Goal: Information Seeking & Learning: Check status

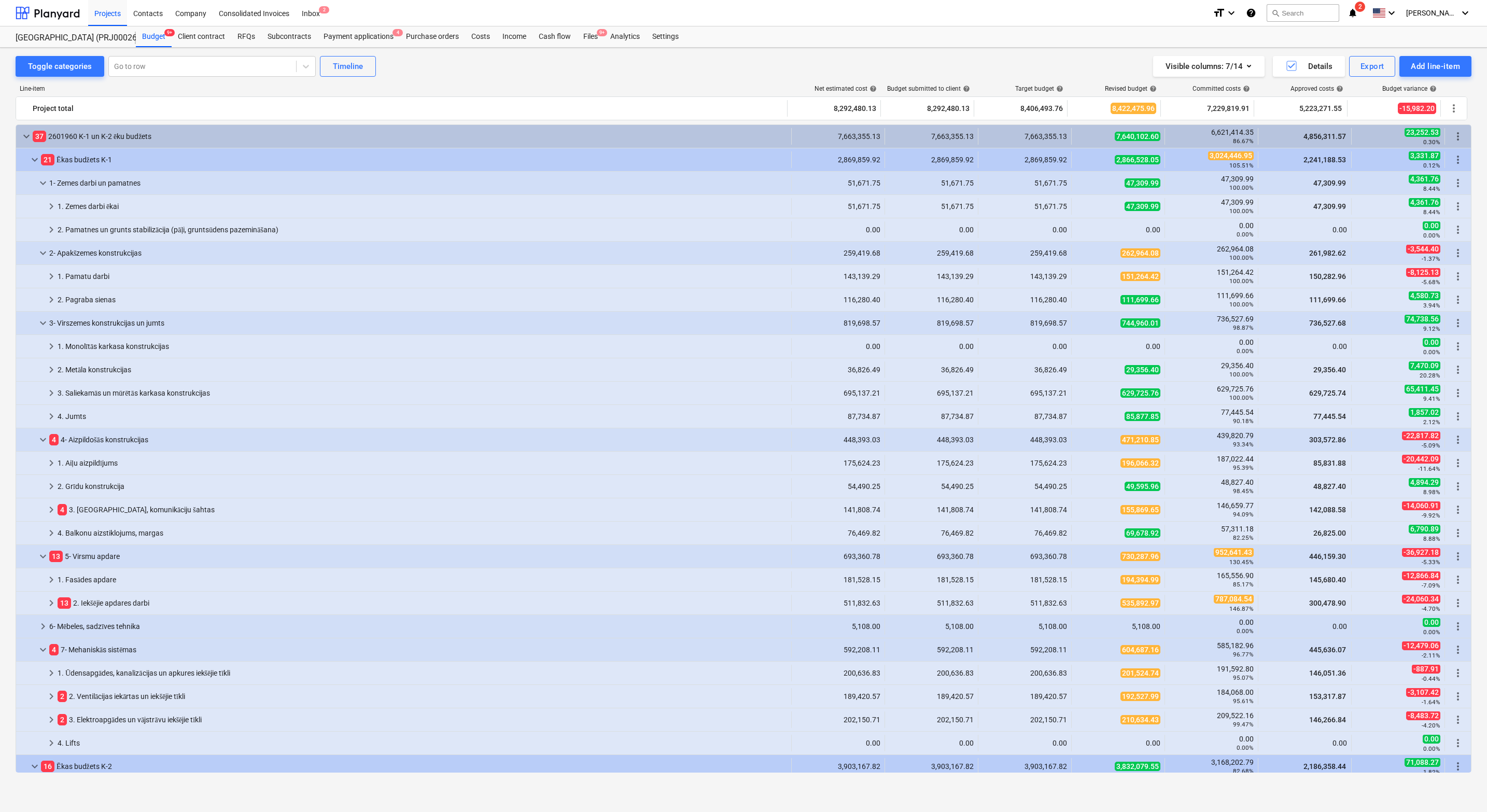
click at [667, 77] on div "Line-item Net estimated cost help Budget submitted to client help Target budget…" at bounding box center [744, 430] width 1455 height 708
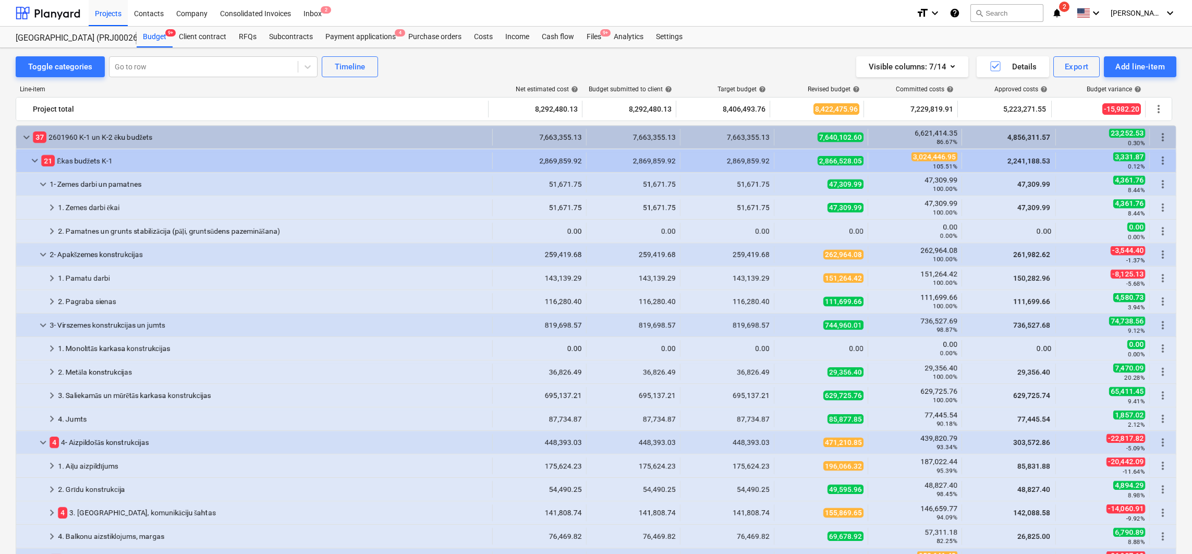
click at [438, 68] on div "Toggle categories Go to row Timeline Visible columns : 7/14 Details Export Add …" at bounding box center [596, 66] width 1161 height 21
click at [116, 17] on div "Projects" at bounding box center [108, 12] width 39 height 27
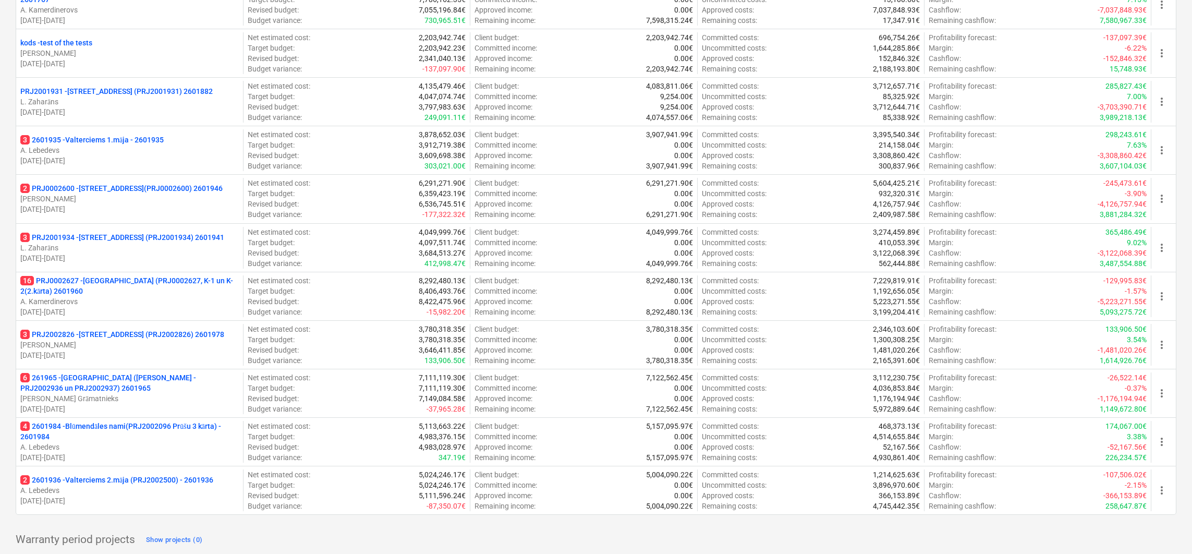
scroll to position [438, 0]
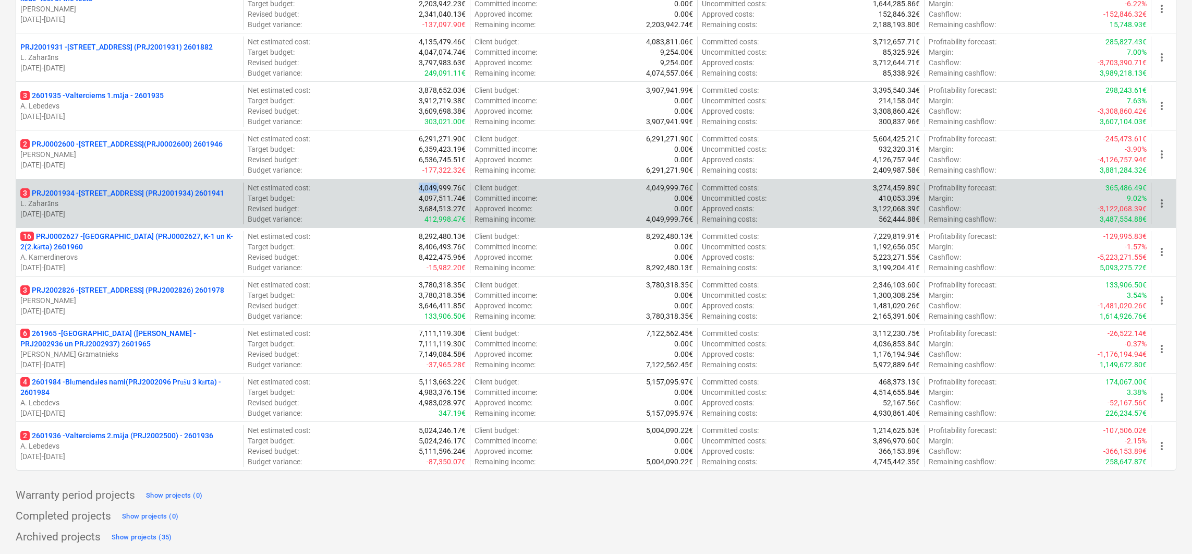
drag, startPoint x: 421, startPoint y: 184, endPoint x: 439, endPoint y: 185, distance: 17.3
click at [439, 185] on p "4,049,999.76€" at bounding box center [442, 188] width 47 height 10
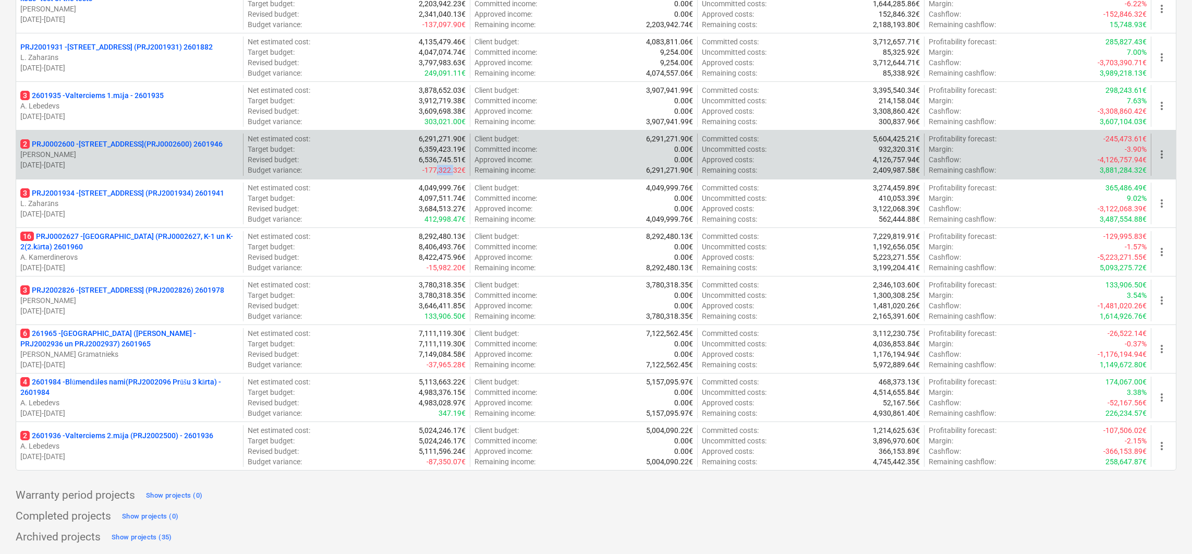
drag, startPoint x: 437, startPoint y: 171, endPoint x: 453, endPoint y: 170, distance: 16.2
click at [453, 170] on p "-177,322.32€" at bounding box center [443, 170] width 43 height 10
click at [197, 139] on p "2 PRJ0002600 - [STREET_ADDRESS](PRJ0002600) 2601946" at bounding box center [121, 144] width 202 height 10
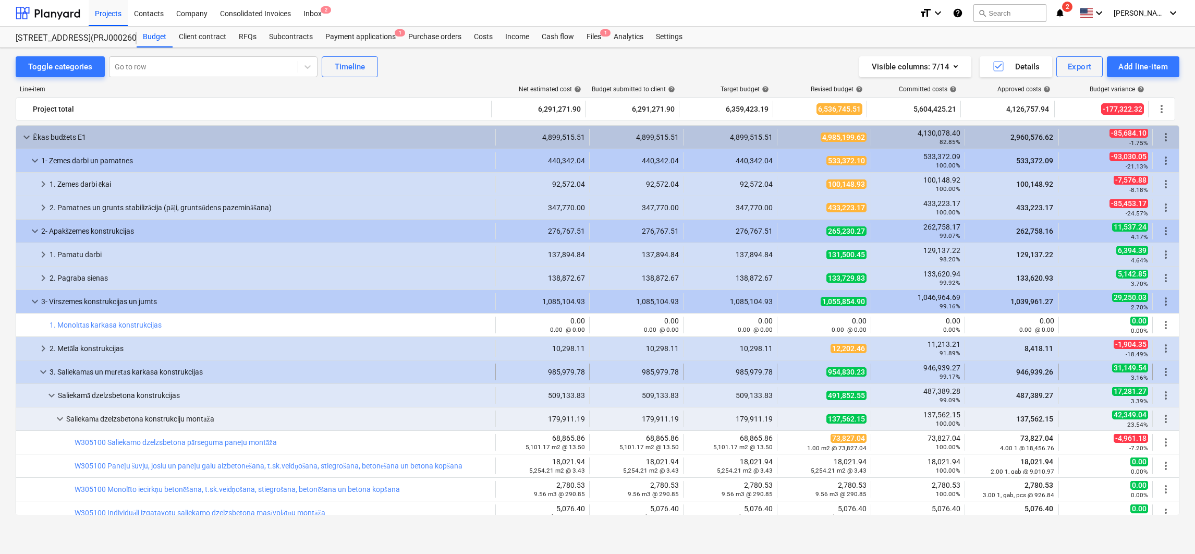
scroll to position [104, 0]
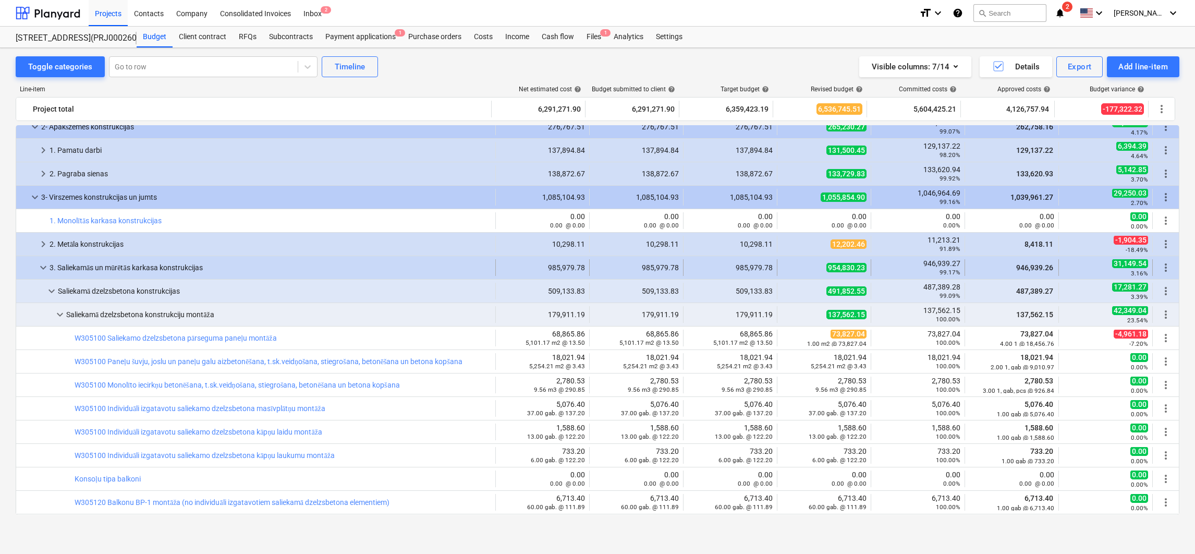
click at [43, 270] on span "keyboard_arrow_down" at bounding box center [43, 267] width 13 height 13
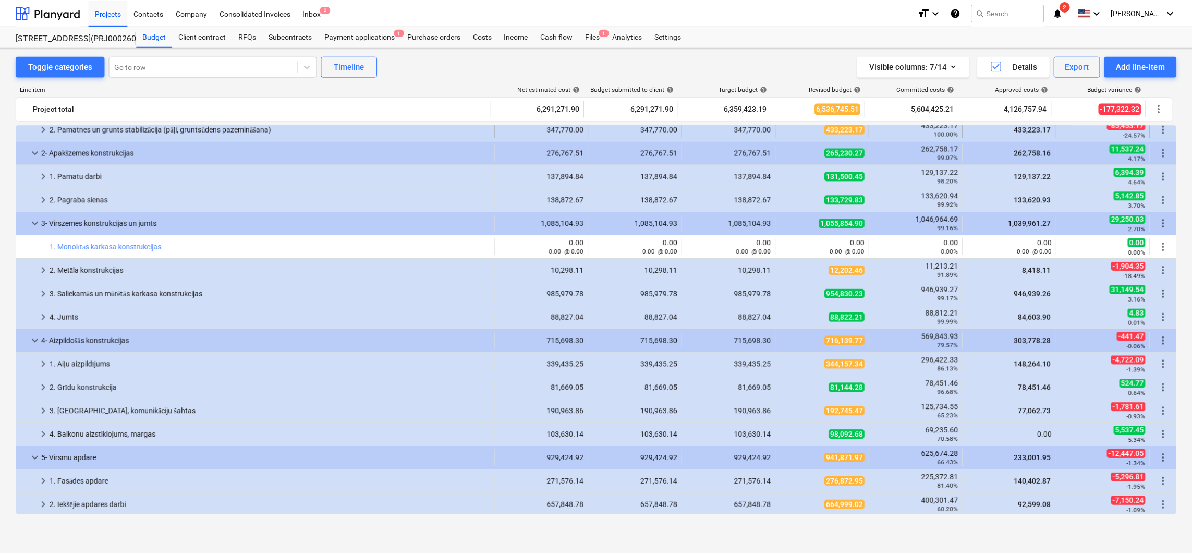
scroll to position [0, 0]
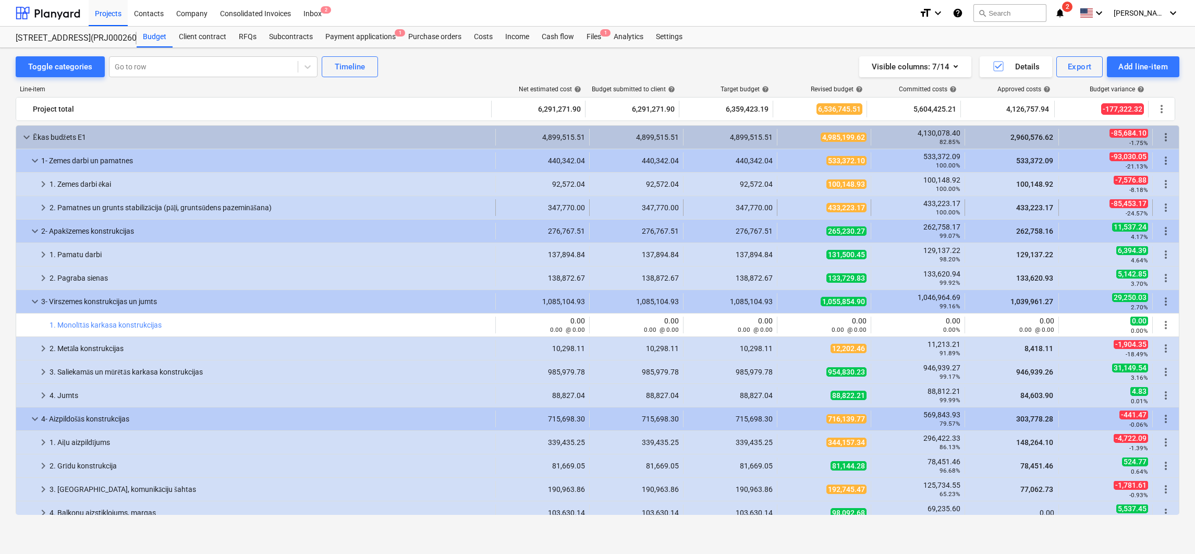
click at [852, 209] on span "433,223.17" at bounding box center [847, 207] width 40 height 9
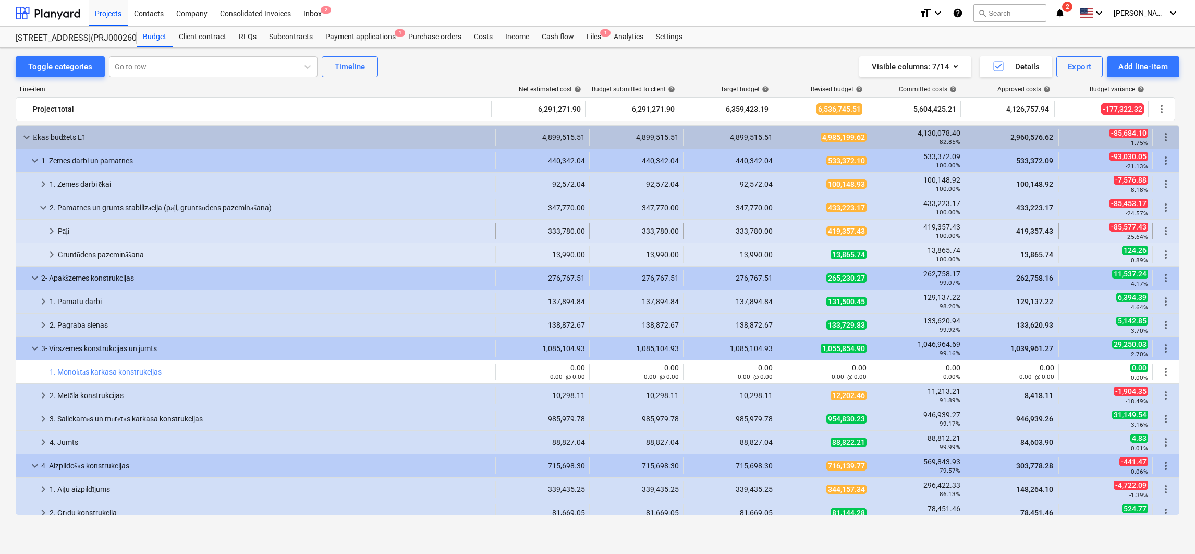
click at [843, 230] on span "419,357.43" at bounding box center [847, 230] width 40 height 9
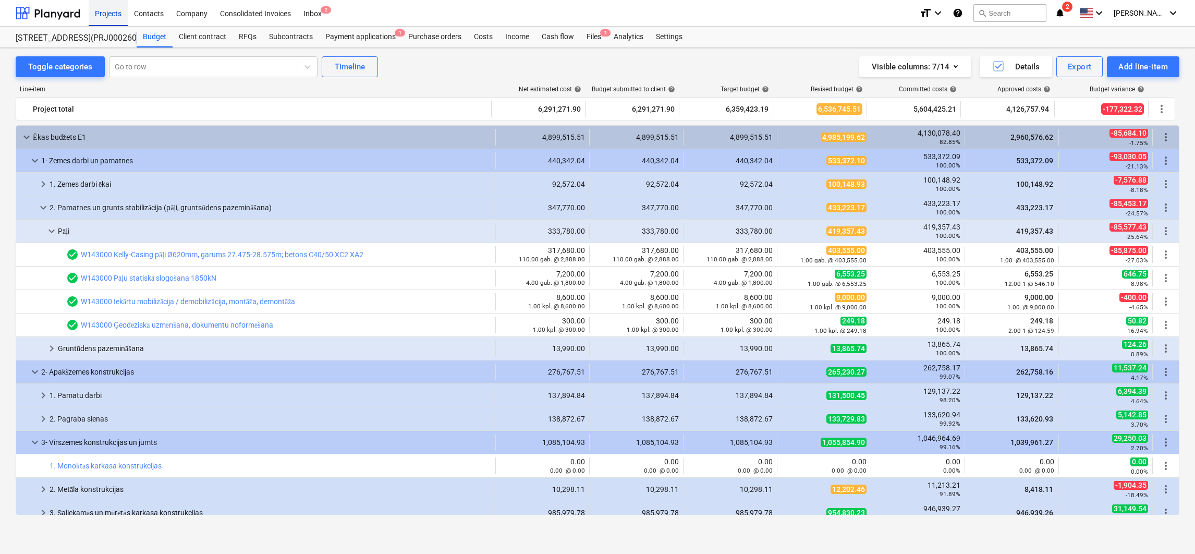
click at [104, 12] on div "Projects" at bounding box center [108, 12] width 39 height 27
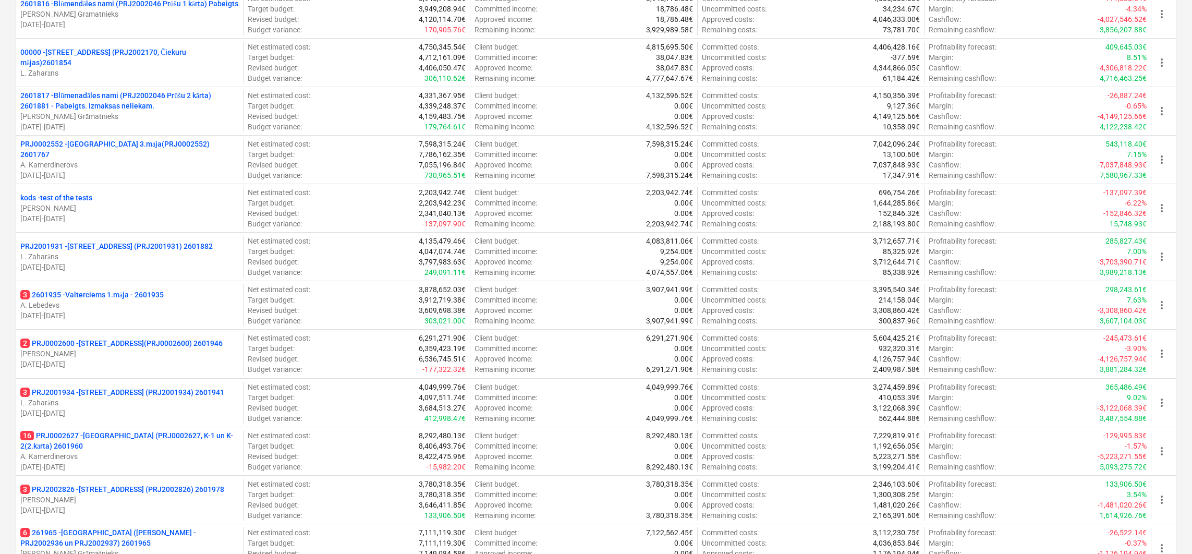
scroll to position [391, 0]
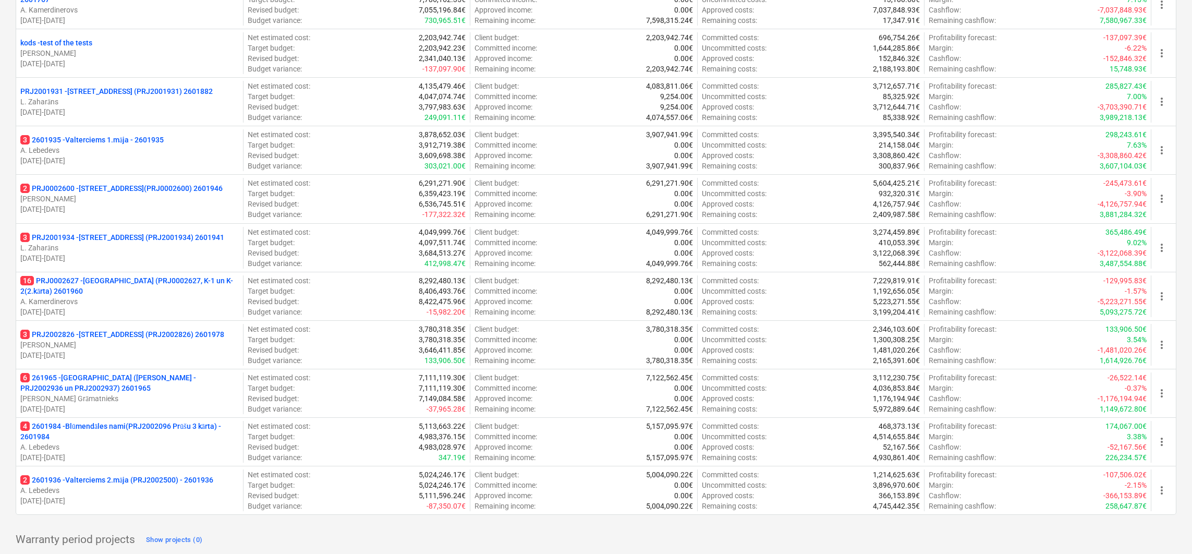
click at [4, 289] on div "Create demo project Create Project My pinned projects Show projects (0) Active …" at bounding box center [596, 117] width 1192 height 962
click at [8, 321] on div "Create demo project Create Project My pinned projects Show projects (0) Active …" at bounding box center [596, 117] width 1192 height 962
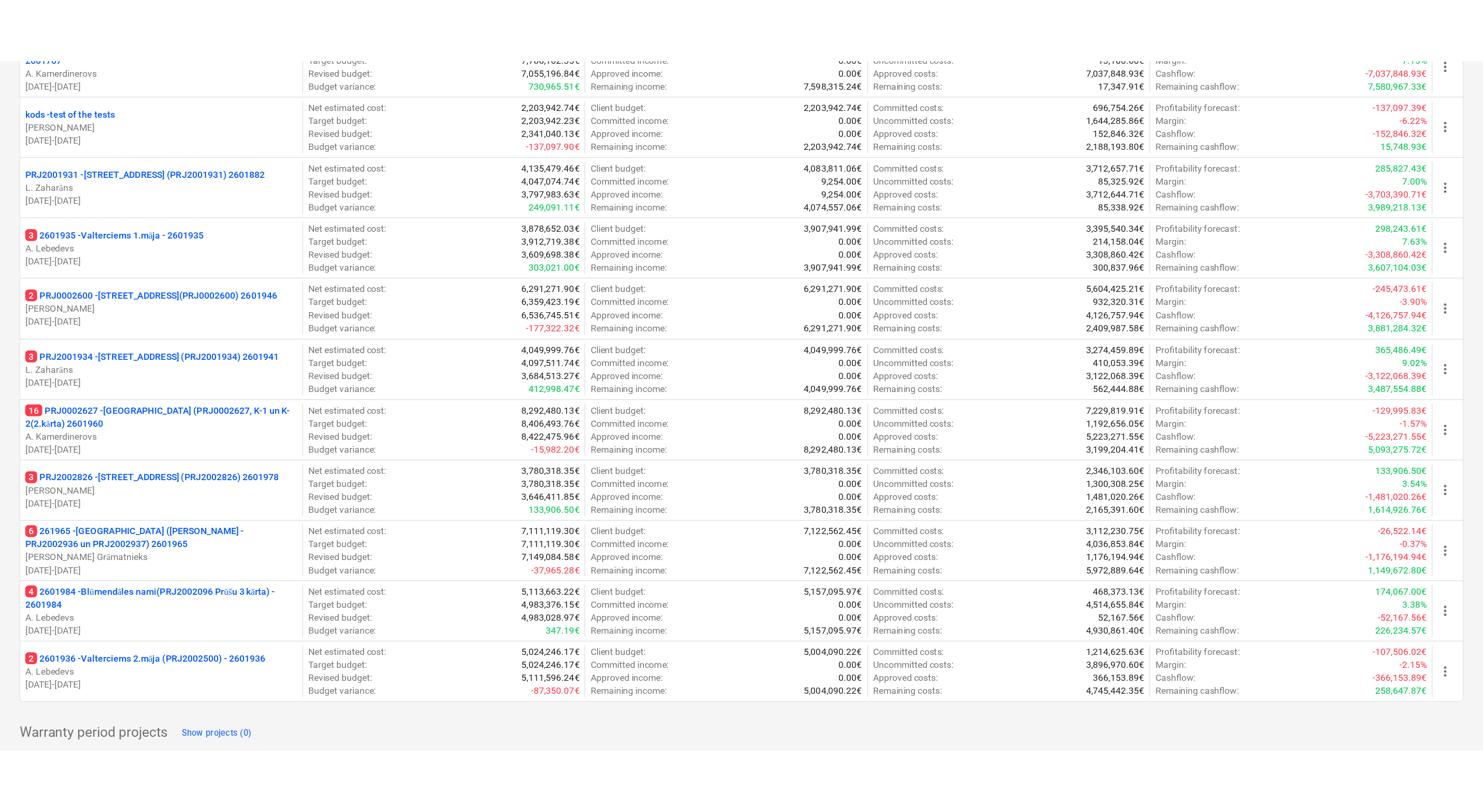
scroll to position [175, 0]
